Goal: Find specific page/section: Find specific page/section

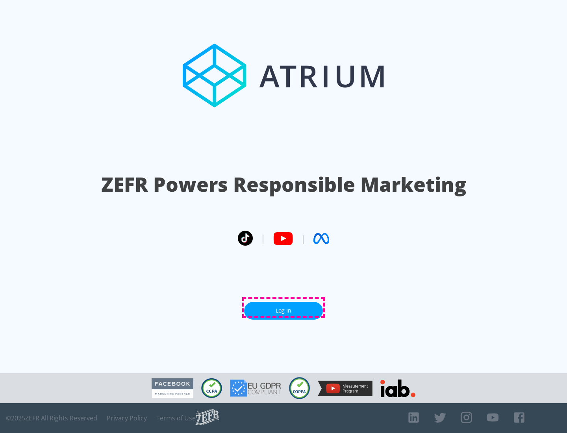
click at [283, 307] on link "Log In" at bounding box center [283, 311] width 79 height 18
